Goal: Transaction & Acquisition: Download file/media

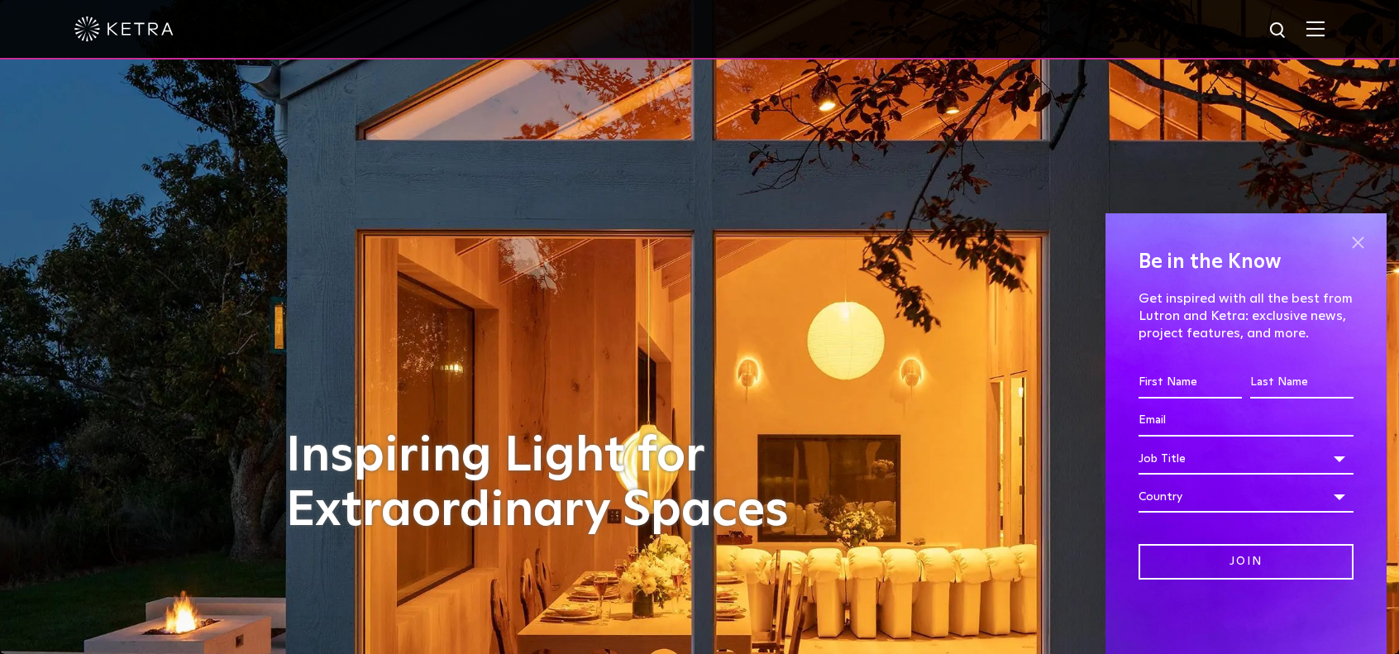
click at [1361, 236] on span at bounding box center [1357, 242] width 25 height 25
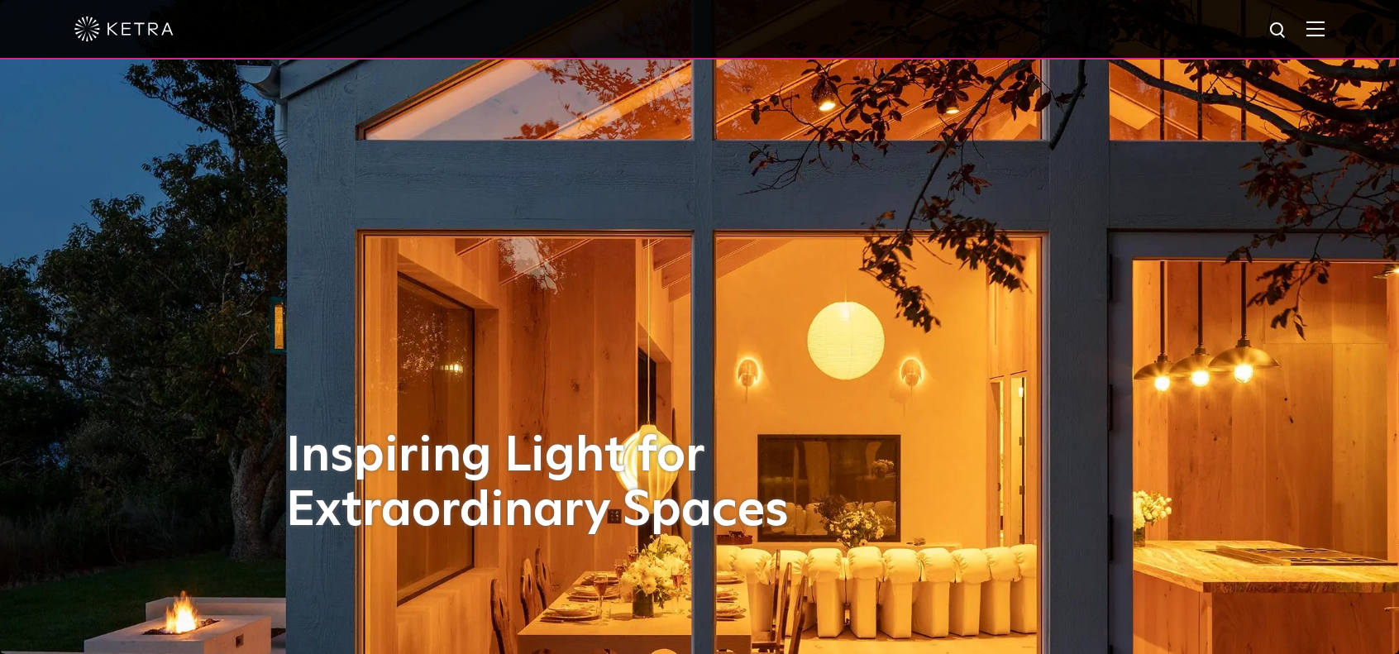
click at [1321, 26] on img at bounding box center [1315, 29] width 18 height 16
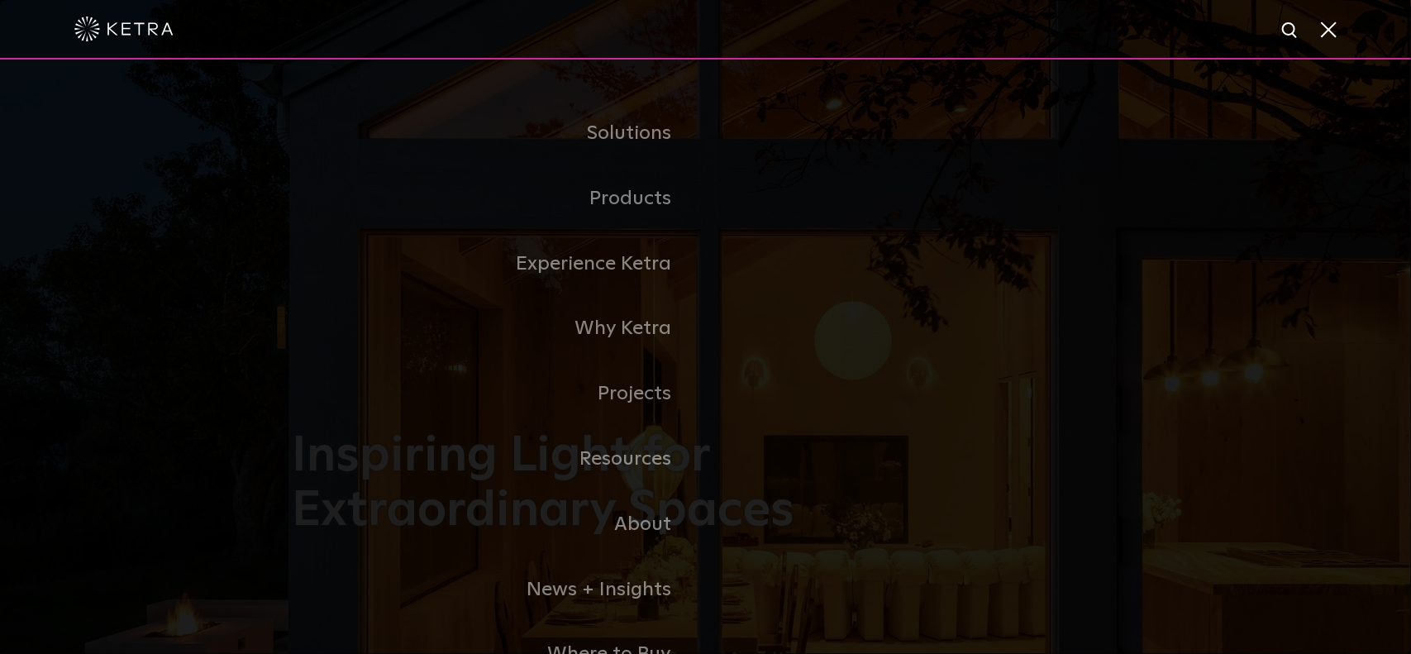
drag, startPoint x: 758, startPoint y: 184, endPoint x: 747, endPoint y: 192, distance: 13.1
click at [0, 0] on link "Commercial Products" at bounding box center [0, 0] width 0 height 0
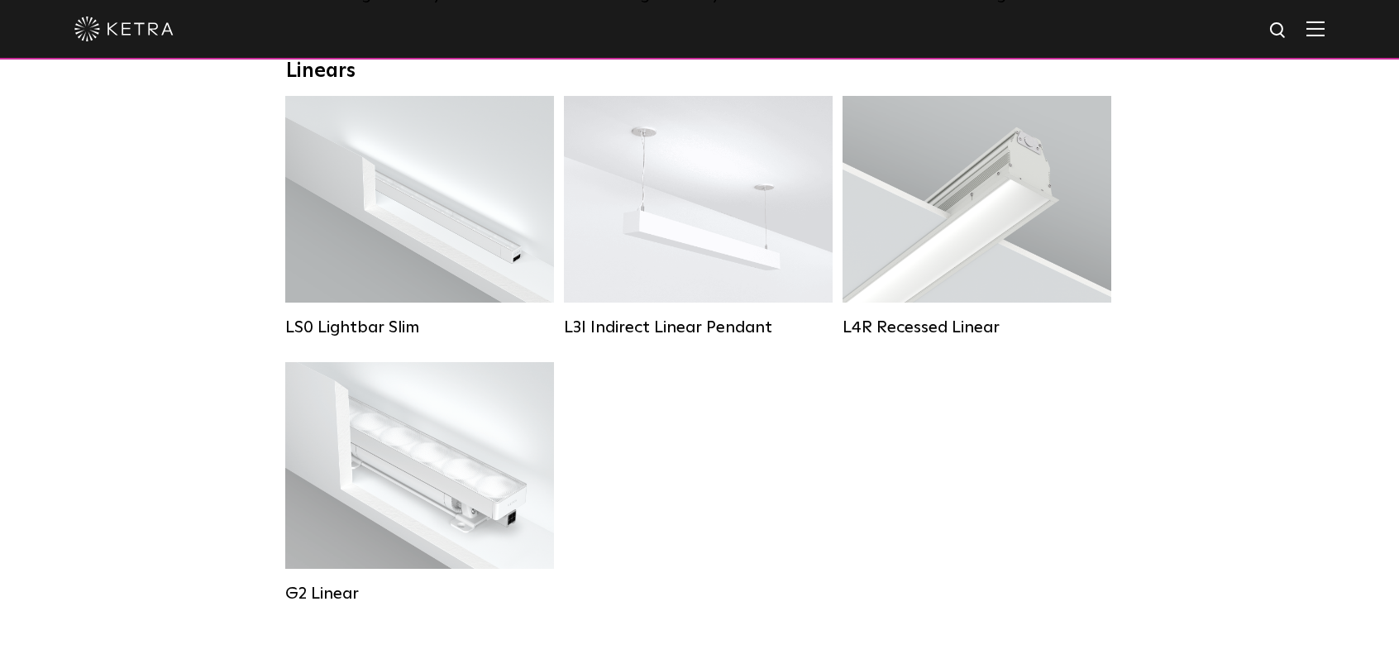
scroll to position [579, 0]
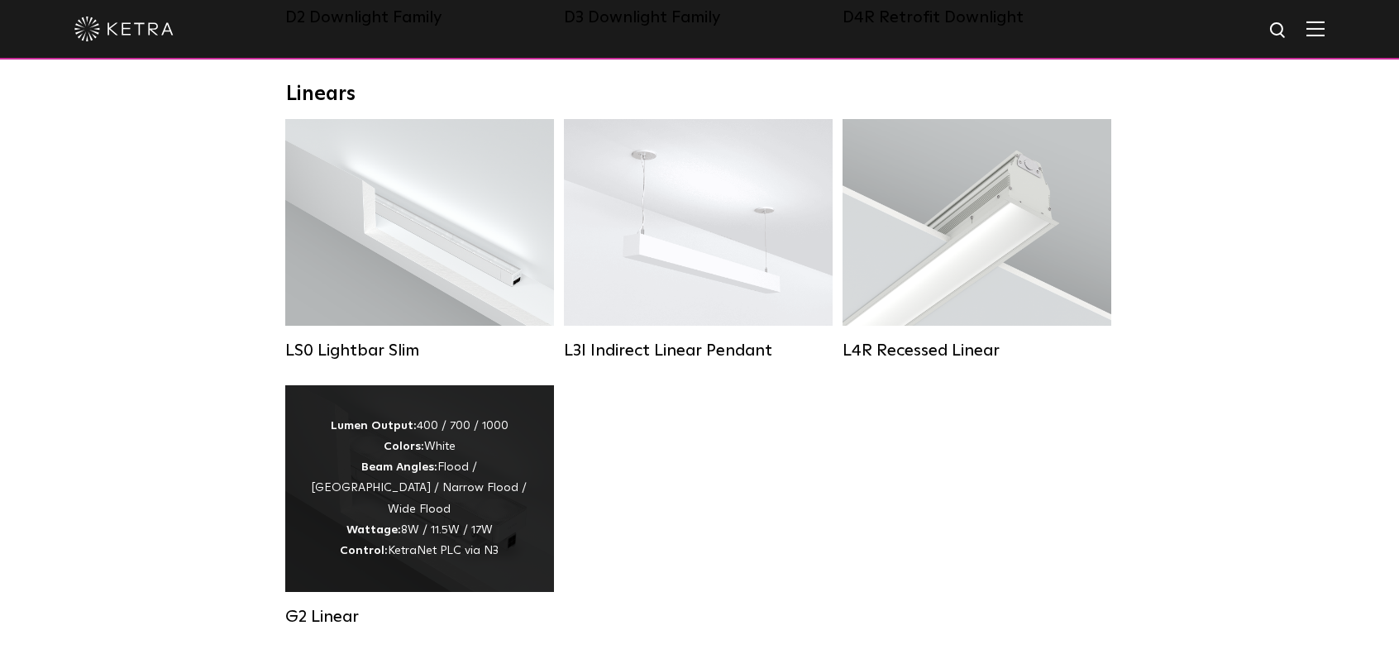
click at [474, 498] on div "Lumen Output: 400 / 700 / 1000 Colors: White Beam Angles: Flood / Graze / Narro…" at bounding box center [419, 488] width 219 height 145
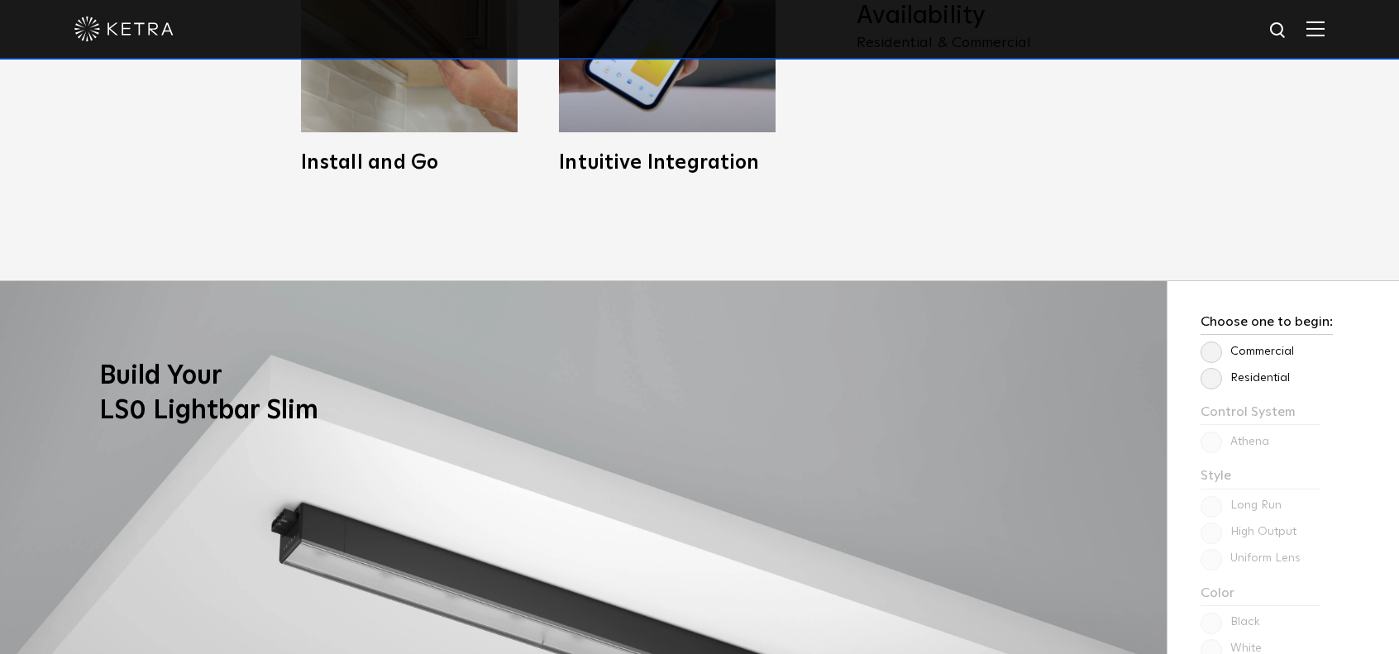
scroll to position [1157, 0]
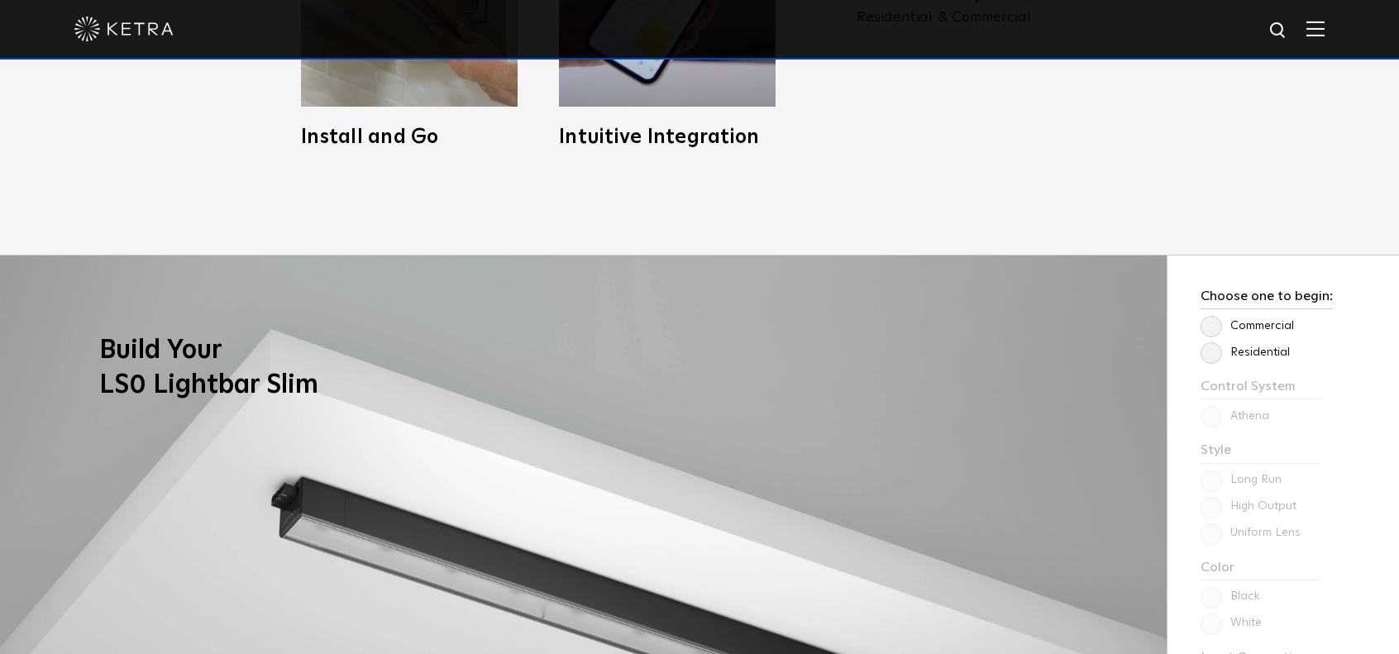
click at [1266, 323] on label "Commercial" at bounding box center [1246, 326] width 93 height 14
click at [0, 0] on input "Commercial" at bounding box center [0, 0] width 0 height 0
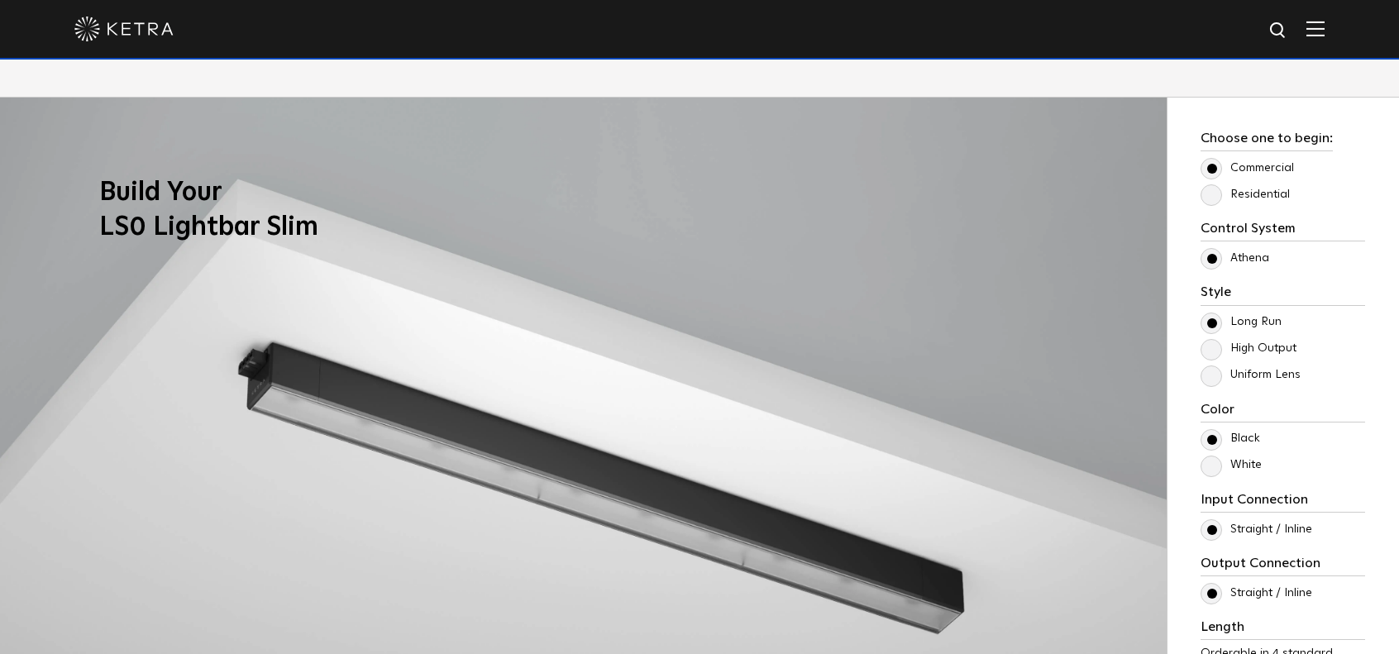
scroll to position [1323, 0]
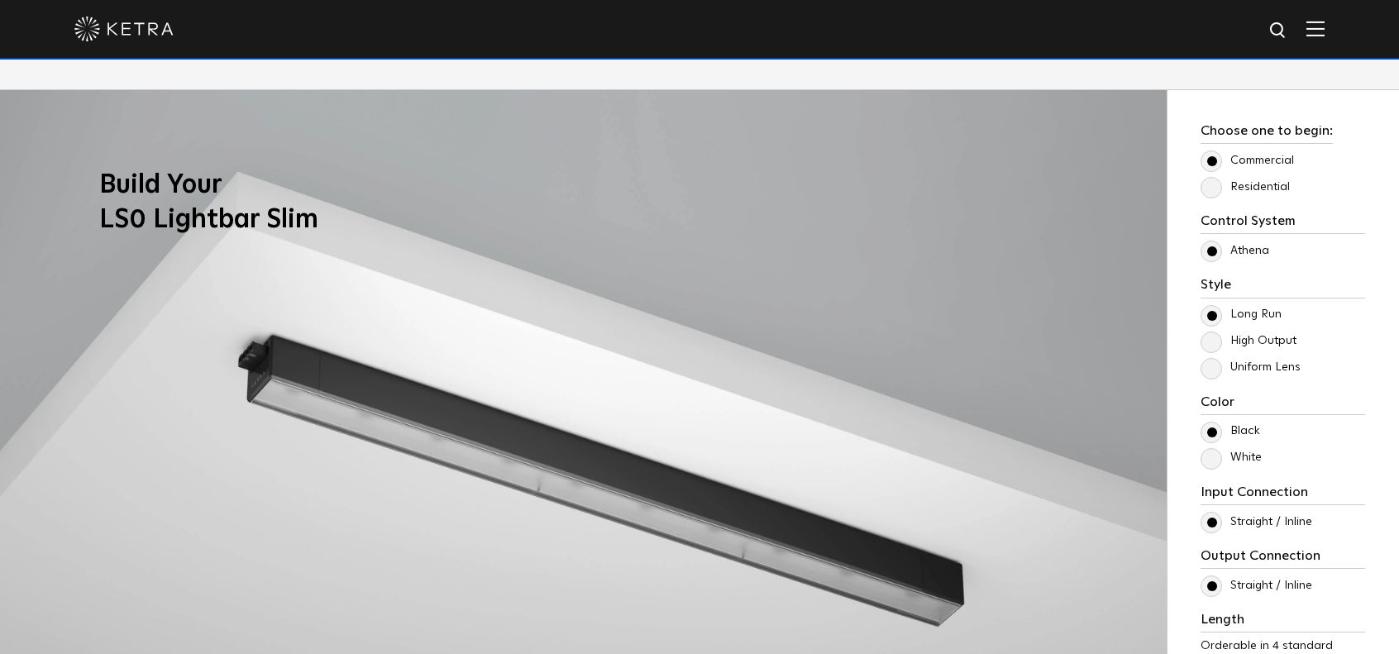
click at [1245, 370] on label "Uniform Lens" at bounding box center [1250, 367] width 100 height 14
click at [0, 0] on input "Uniform Lens" at bounding box center [0, 0] width 0 height 0
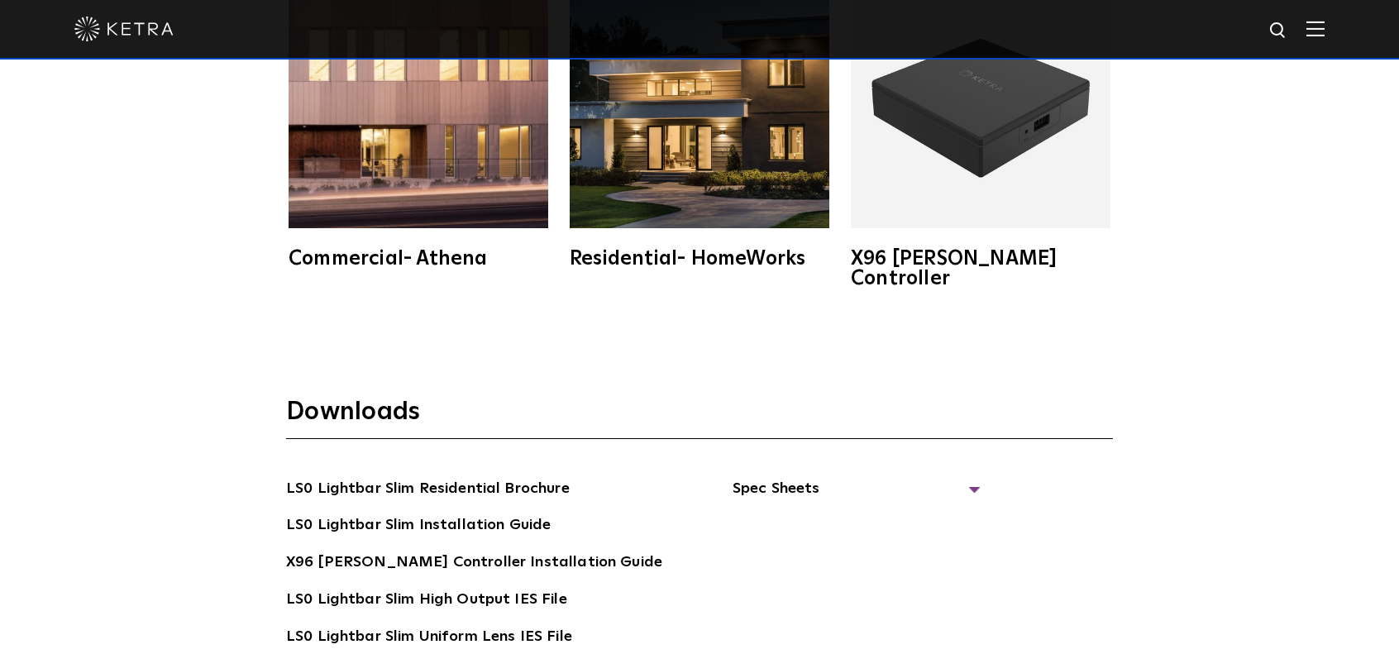
scroll to position [3059, 0]
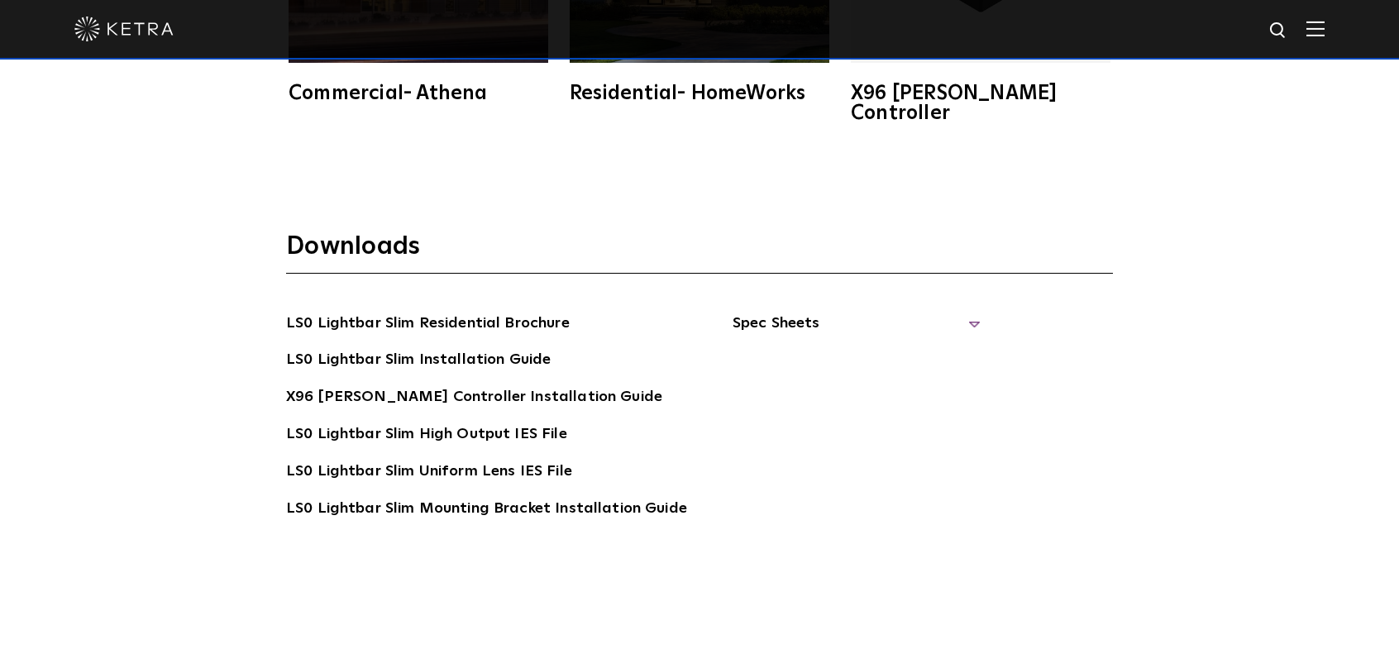
click at [905, 312] on span "Spec Sheets" at bounding box center [856, 330] width 248 height 36
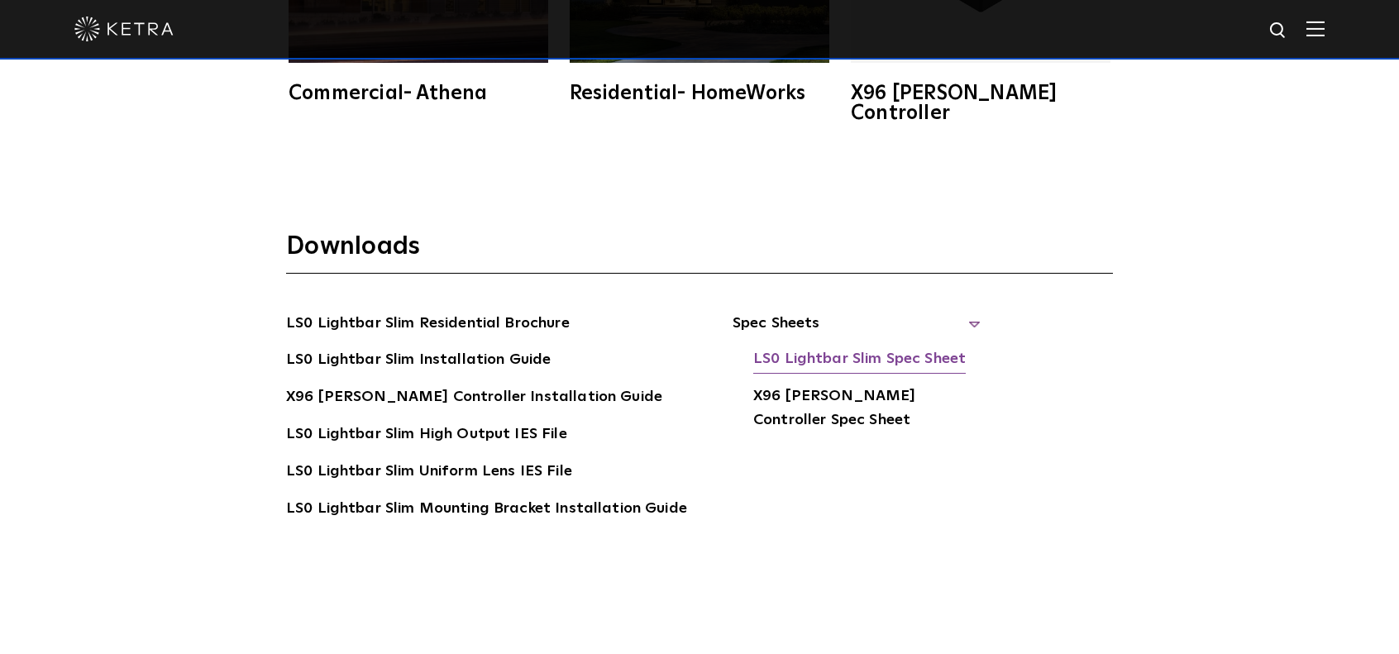
click at [861, 347] on link "LS0 Lightbar Slim Spec Sheet" at bounding box center [859, 360] width 212 height 26
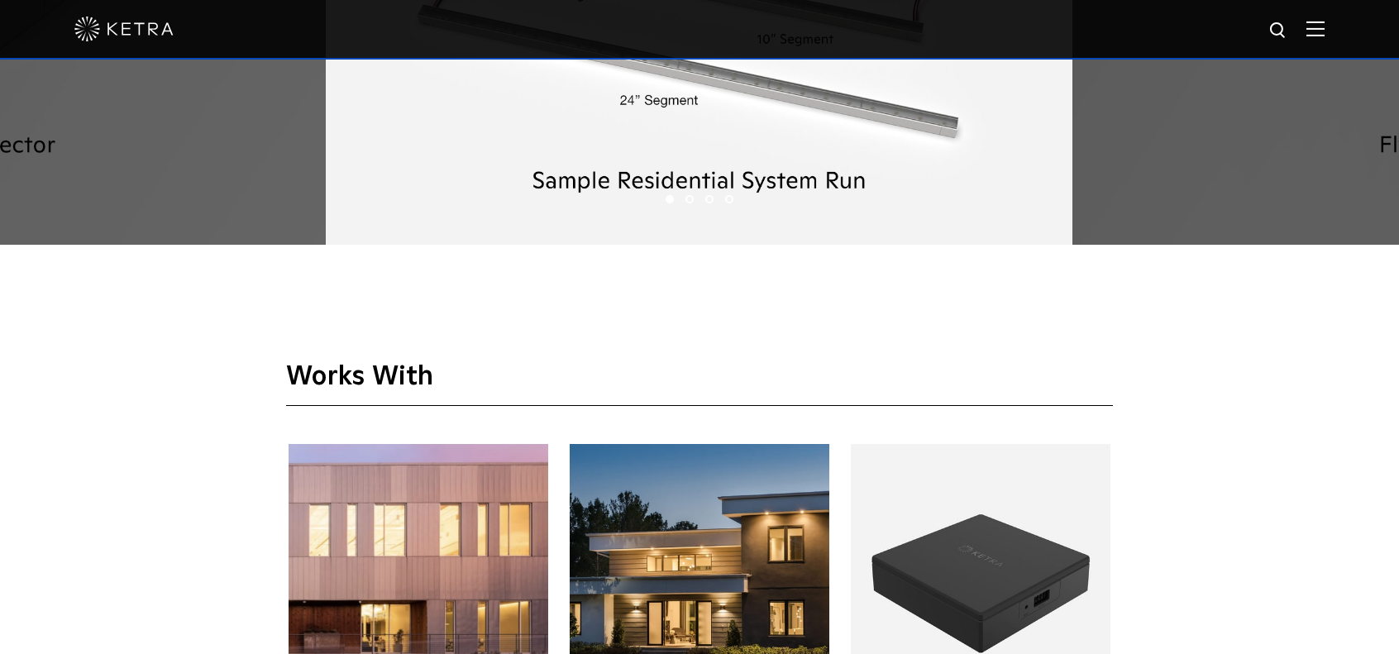
scroll to position [2315, 0]
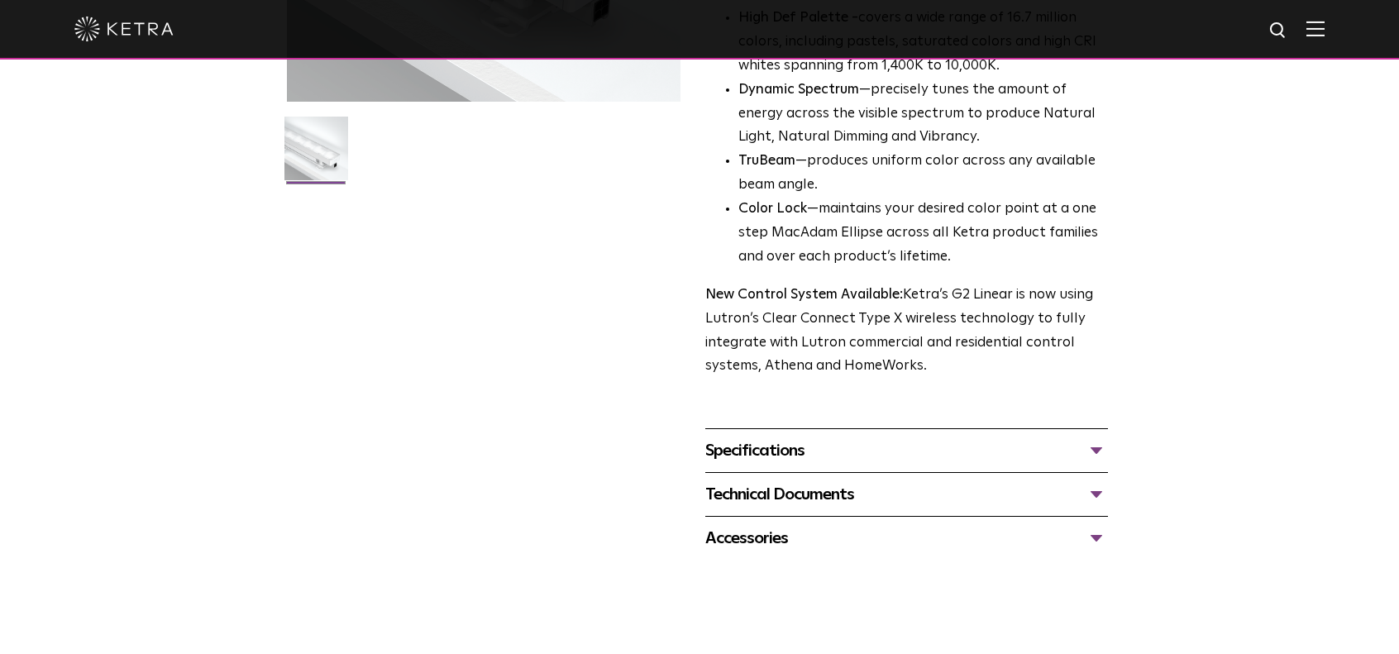
scroll to position [496, 0]
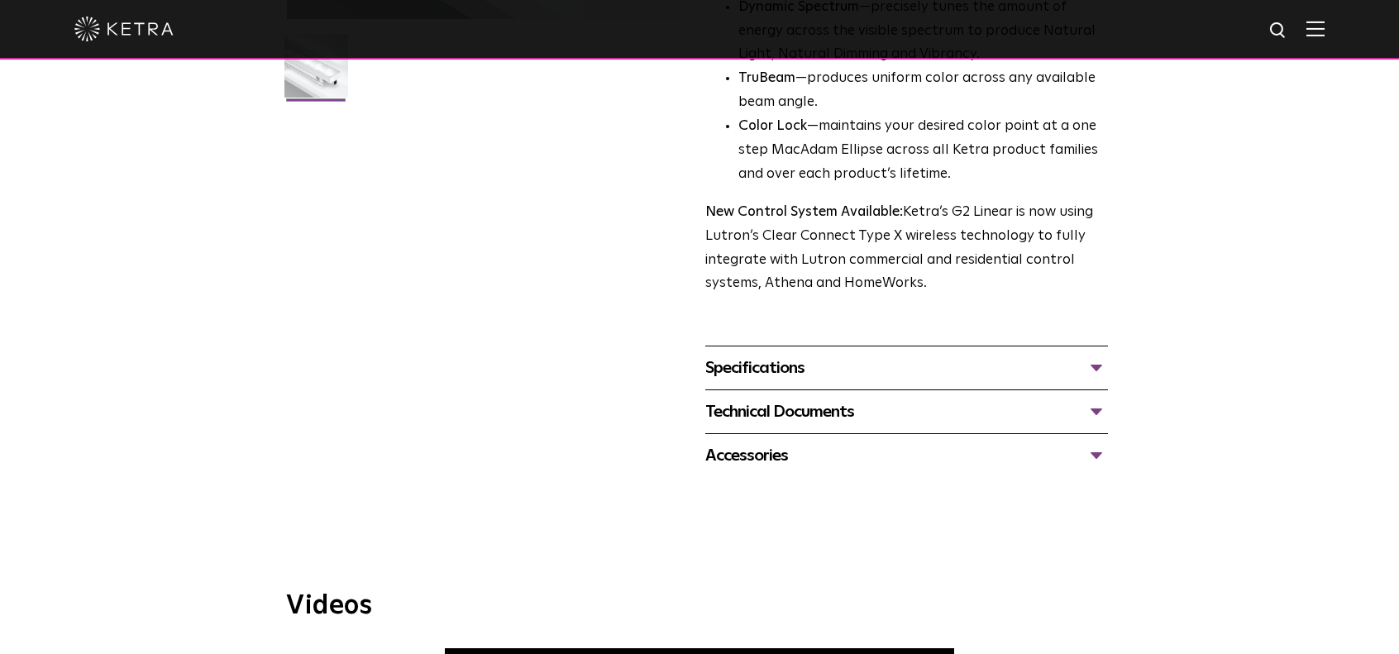
click at [750, 372] on div "Specifications" at bounding box center [906, 368] width 403 height 26
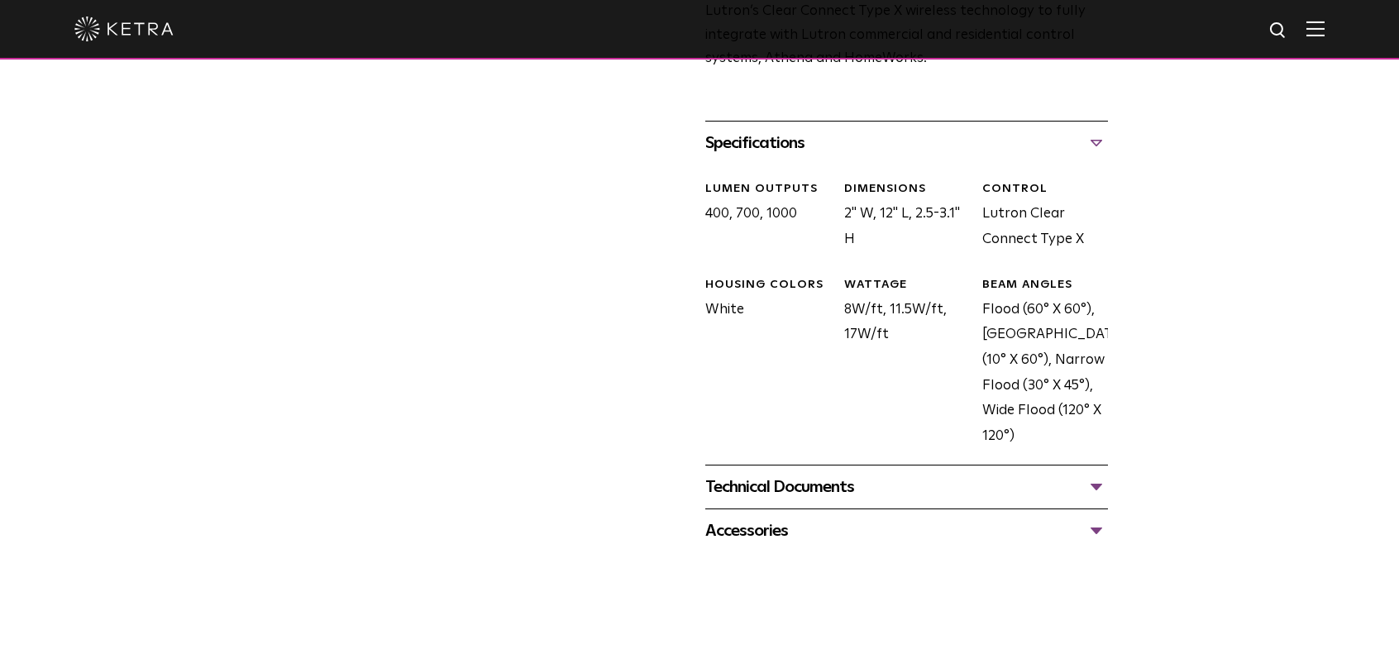
scroll to position [744, 0]
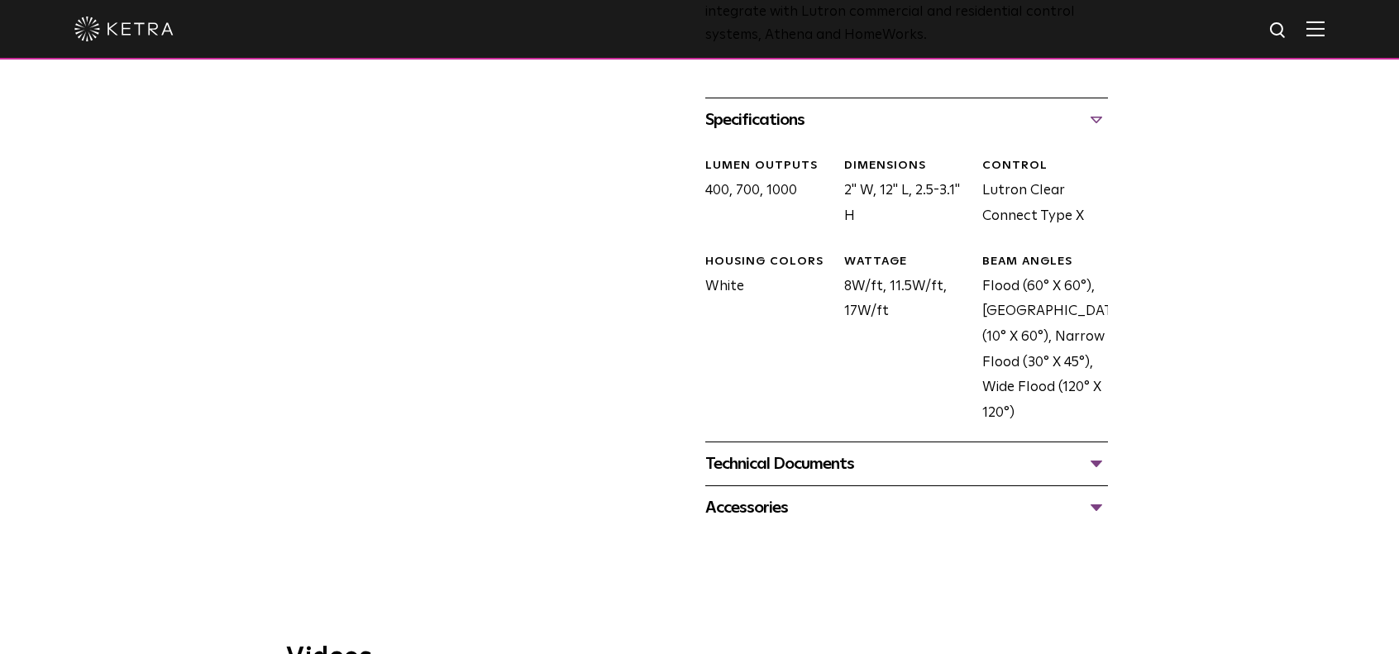
click at [782, 456] on div "Technical Documents" at bounding box center [906, 464] width 403 height 26
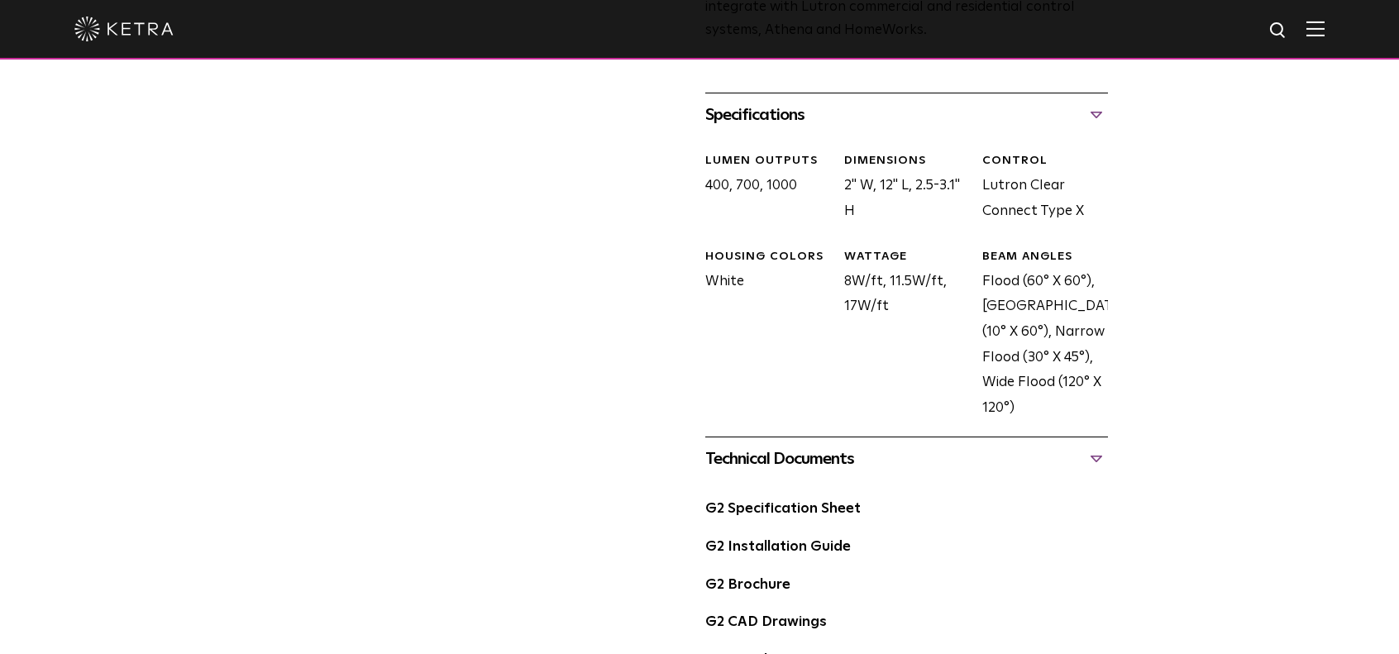
scroll to position [909, 0]
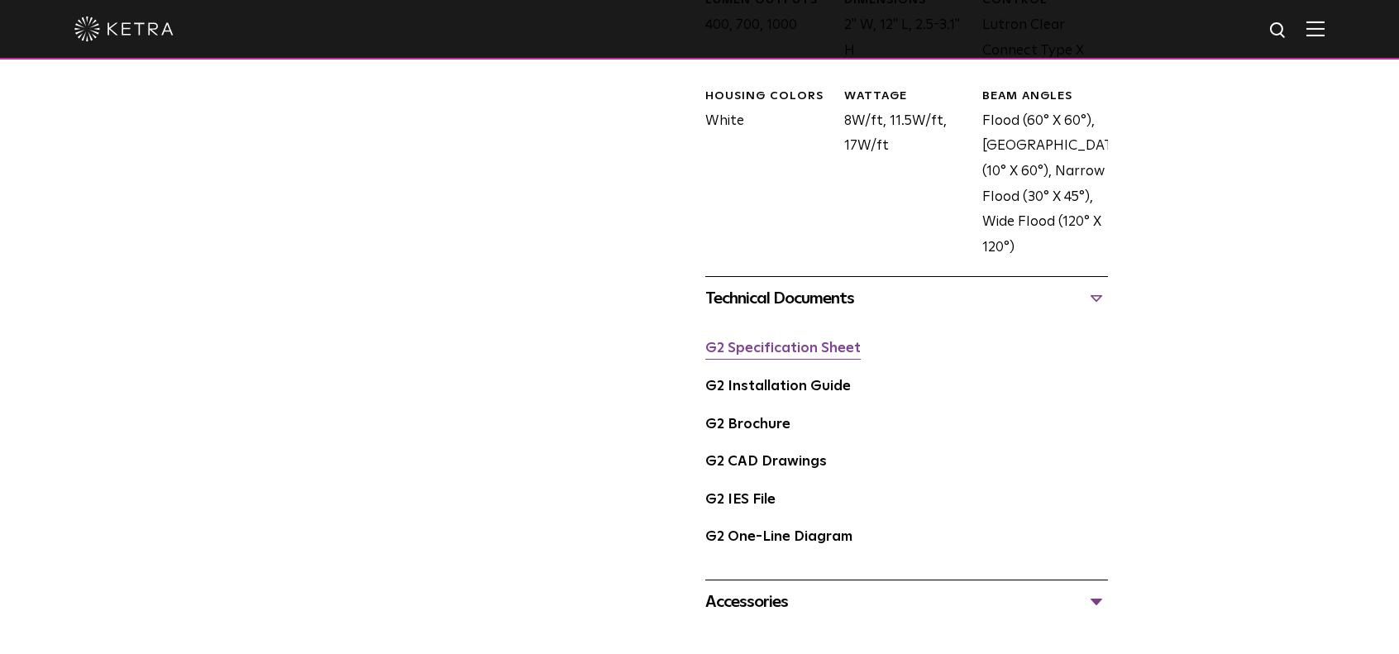
click at [827, 355] on link "G2 Specification Sheet" at bounding box center [782, 348] width 155 height 14
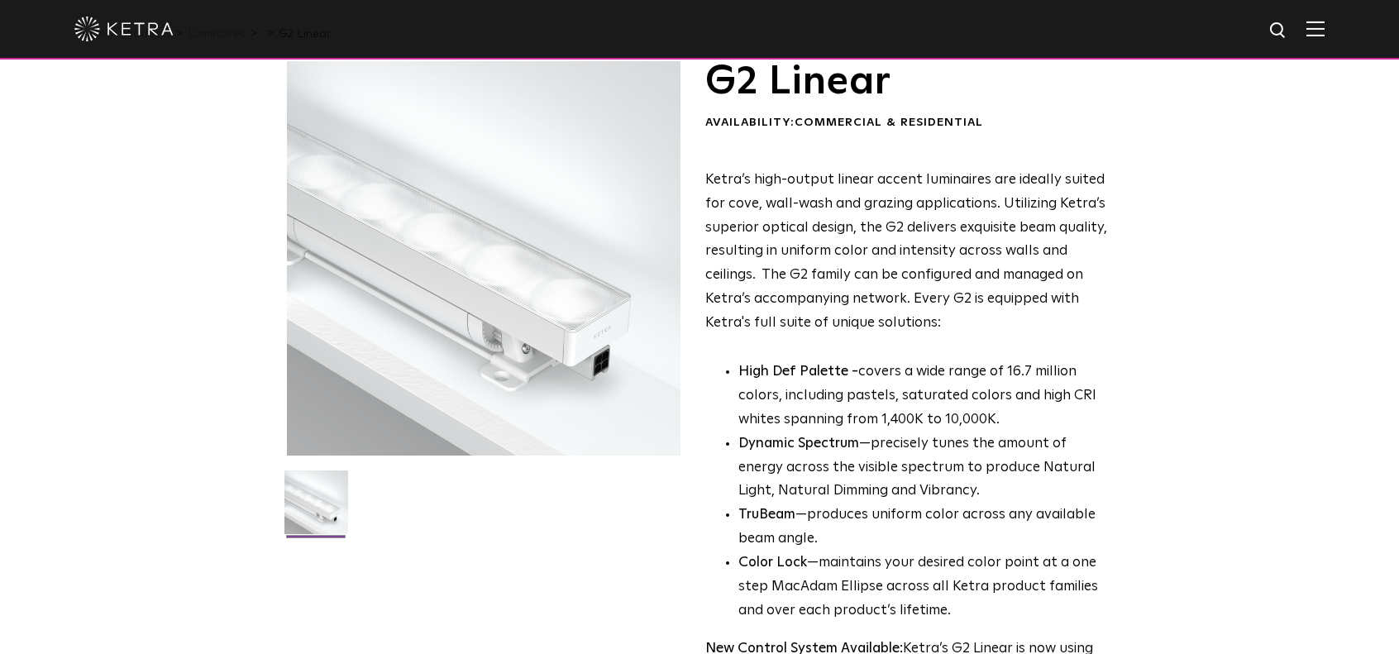
scroll to position [0, 0]
